Goal: Task Accomplishment & Management: Use online tool/utility

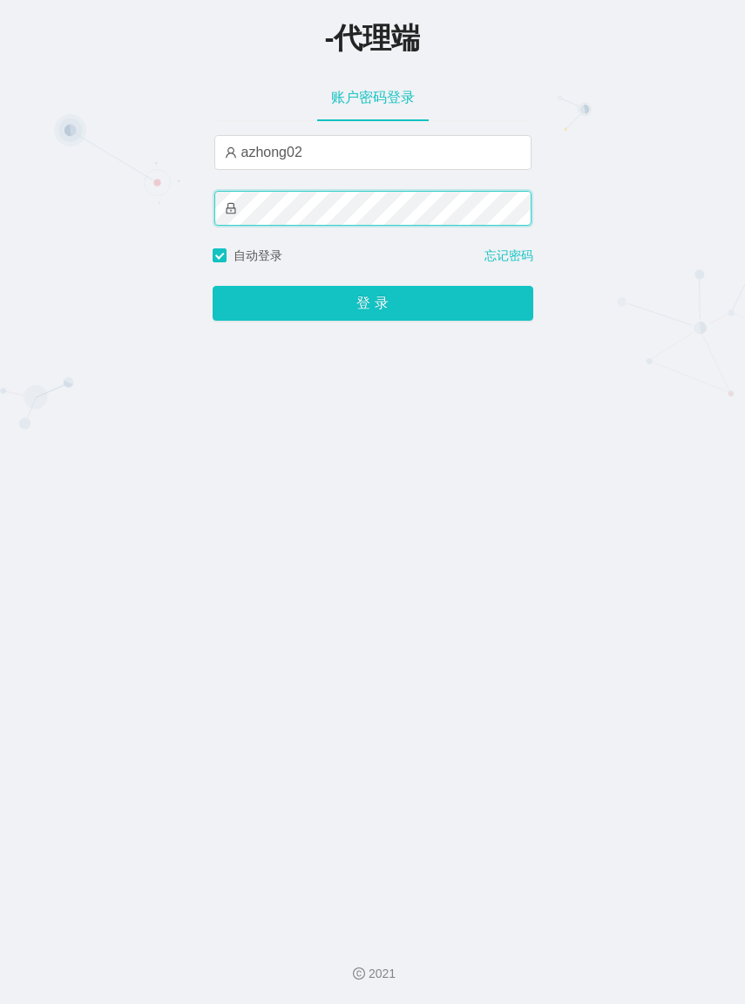
click at [213, 286] on button "登 录" at bounding box center [373, 303] width 321 height 35
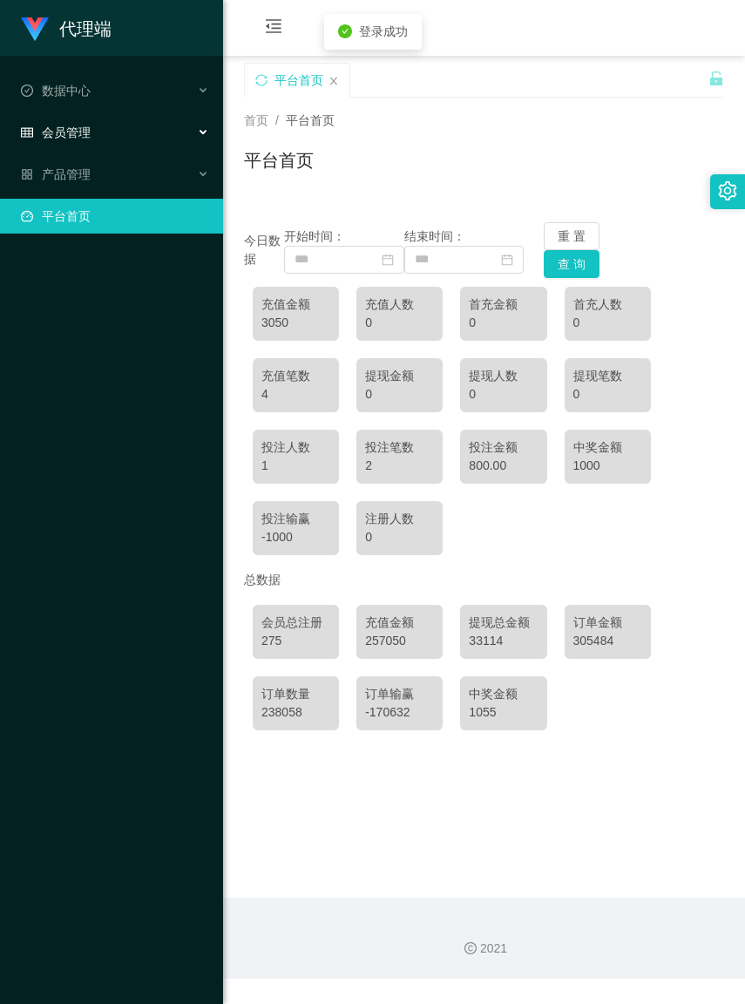
click at [114, 145] on div "会员管理" at bounding box center [111, 132] width 223 height 35
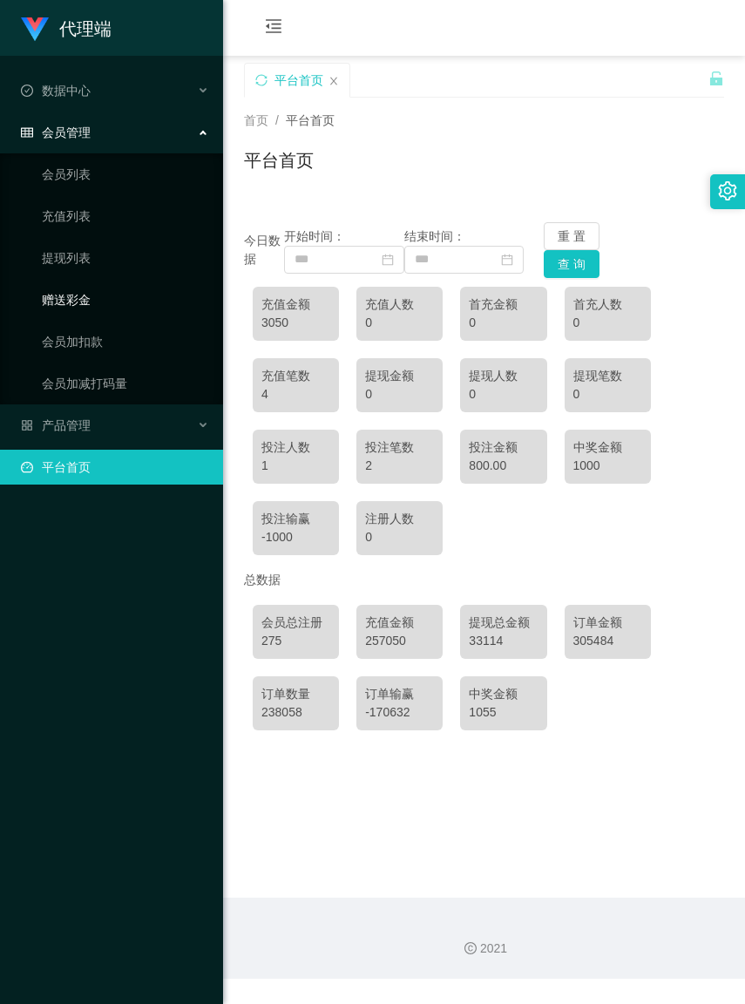
click at [89, 296] on link "赠送彩金" at bounding box center [125, 299] width 167 height 35
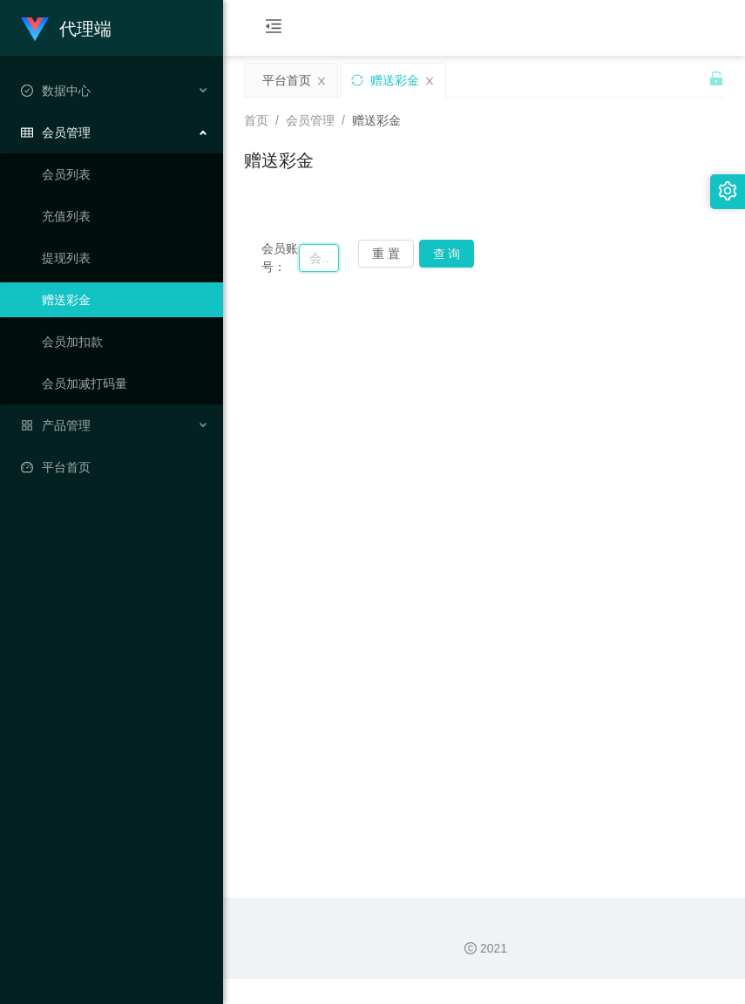
click at [309, 267] on input "text" at bounding box center [318, 258] width 39 height 28
click at [371, 250] on button "重 置" at bounding box center [386, 254] width 56 height 28
click at [306, 267] on input "text" at bounding box center [318, 258] width 39 height 28
paste input "yuhandu57"
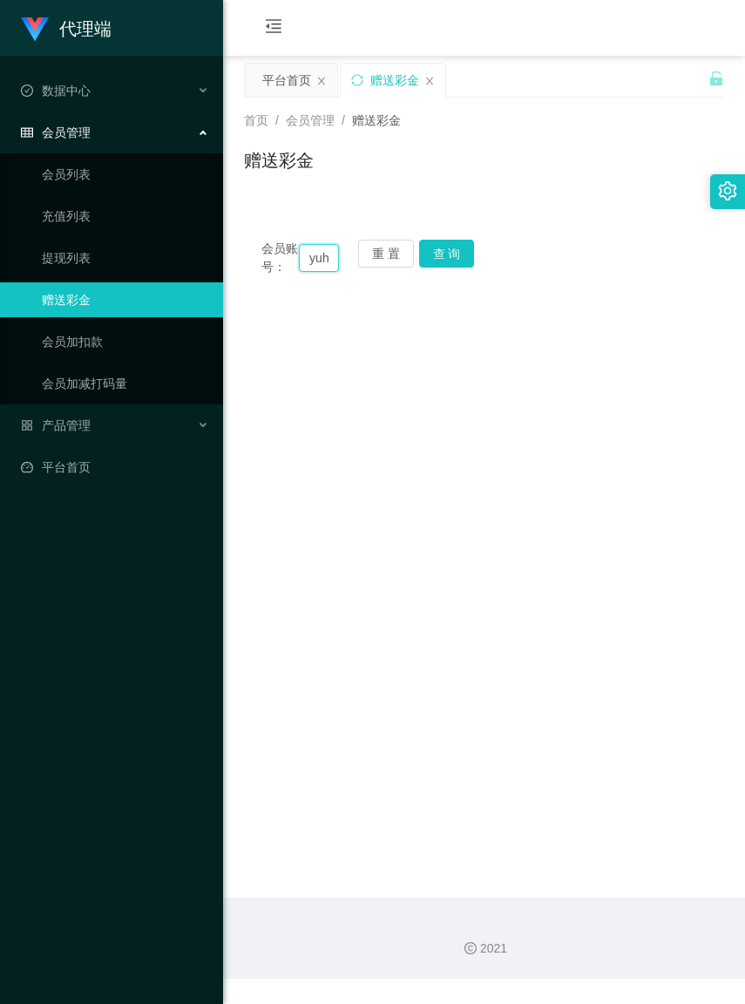
scroll to position [0, 42]
type input "yuhandu57"
click at [467, 249] on button "查 询" at bounding box center [447, 254] width 56 height 28
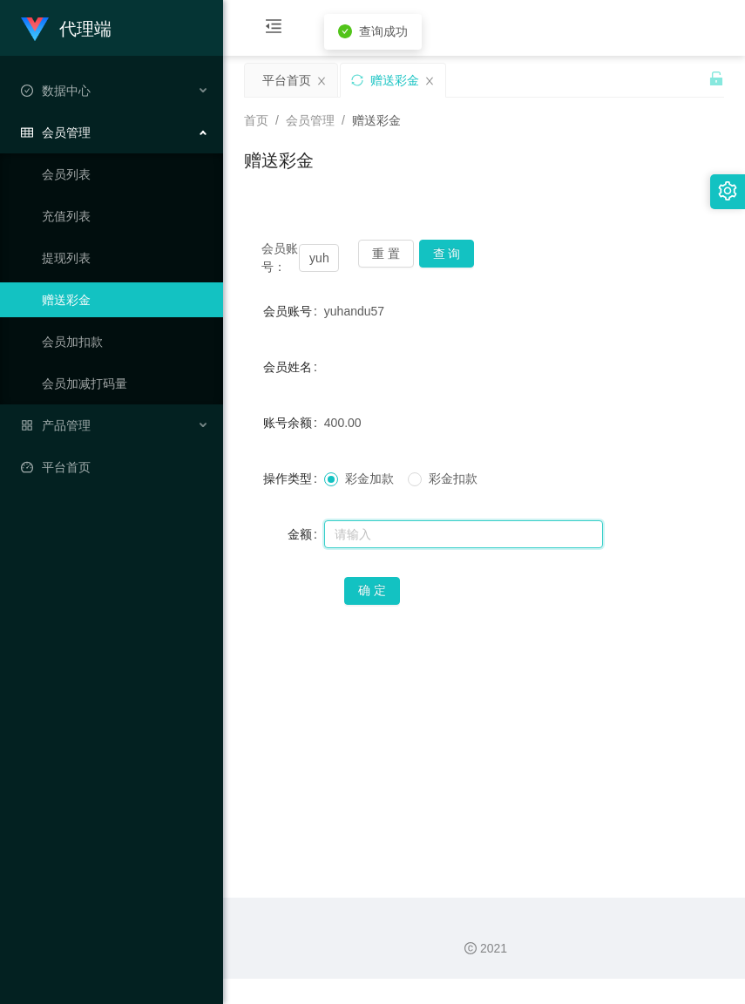
click at [401, 545] on input "text" at bounding box center [463, 534] width 279 height 28
type input "100"
click at [392, 605] on button "确 定" at bounding box center [372, 591] width 56 height 28
